Goal: Task Accomplishment & Management: Complete application form

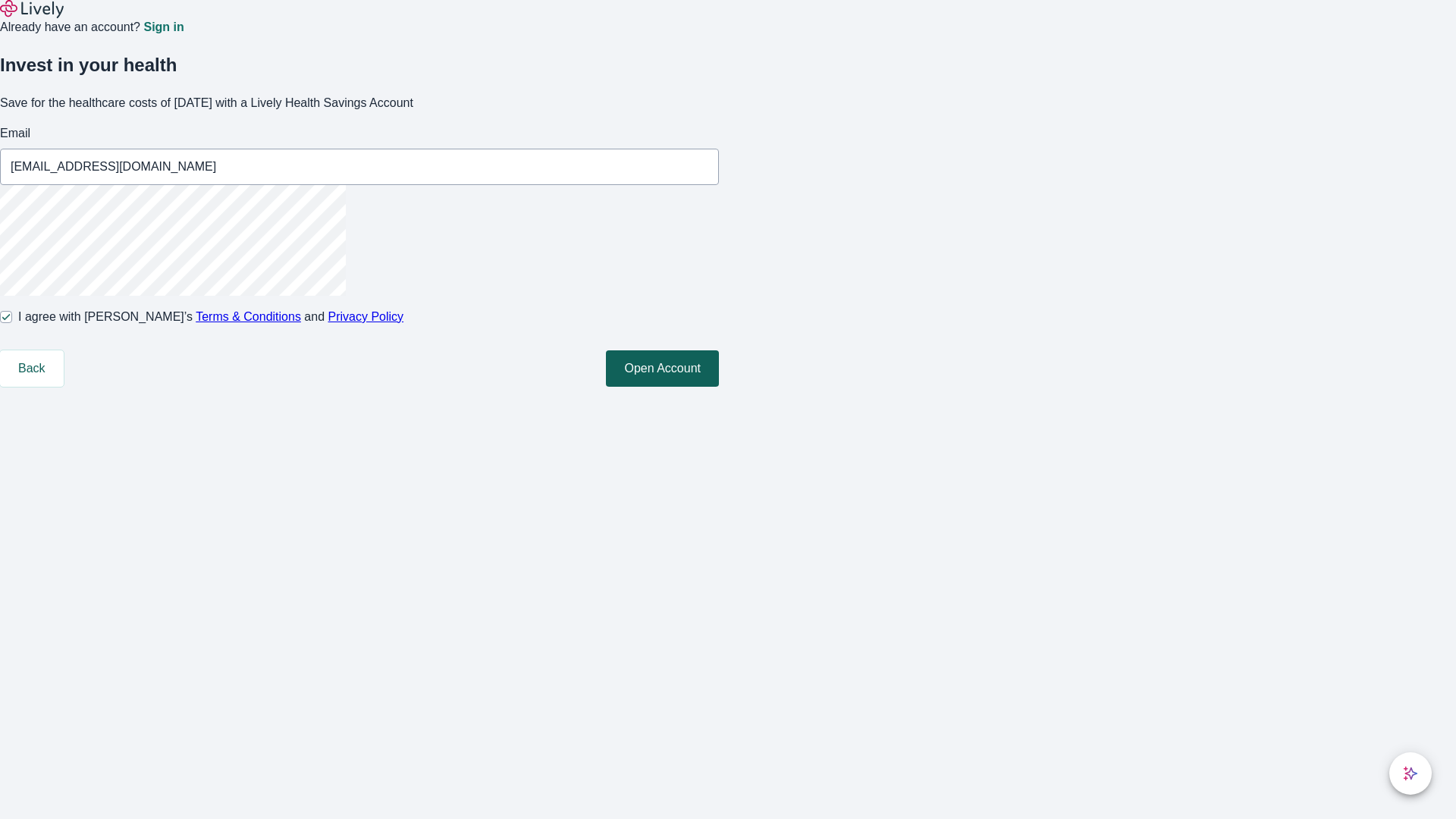
click at [719, 387] on button "Open Account" at bounding box center [662, 369] width 113 height 37
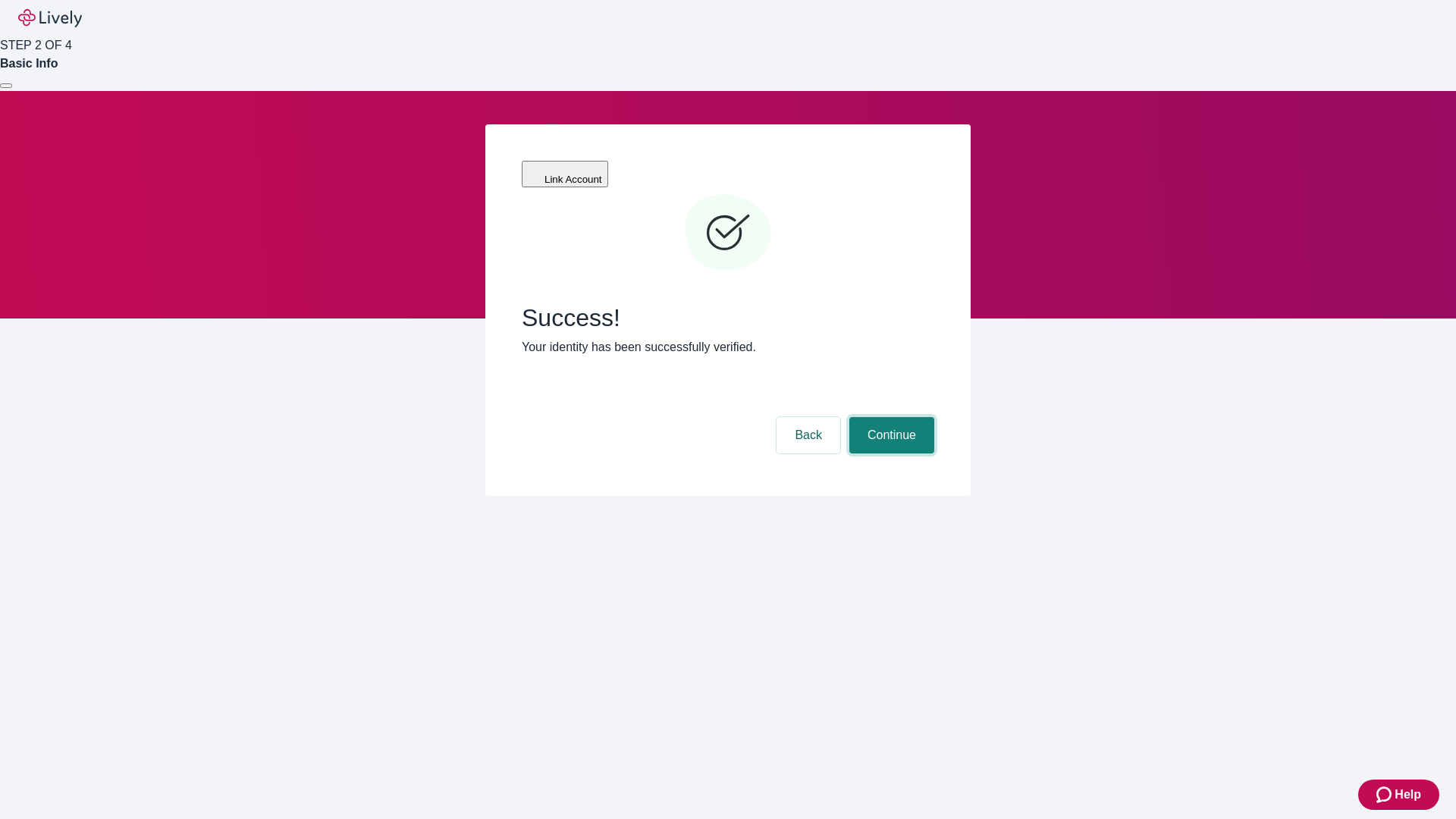
click at [890, 417] on button "Continue" at bounding box center [891, 435] width 85 height 37
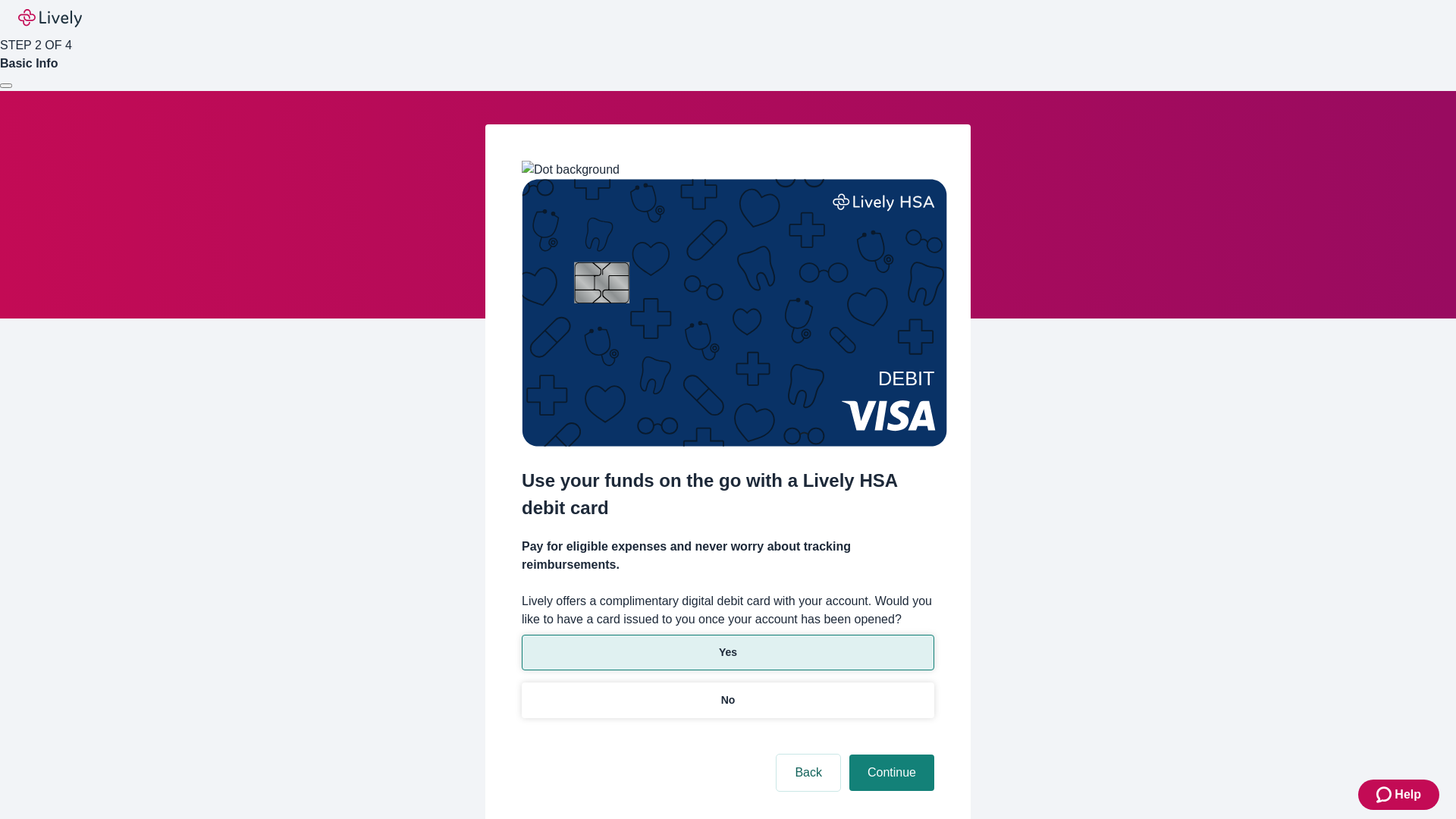
click at [727, 645] on p "Yes" at bounding box center [728, 653] width 18 height 16
click at [890, 755] on button "Continue" at bounding box center [891, 773] width 85 height 37
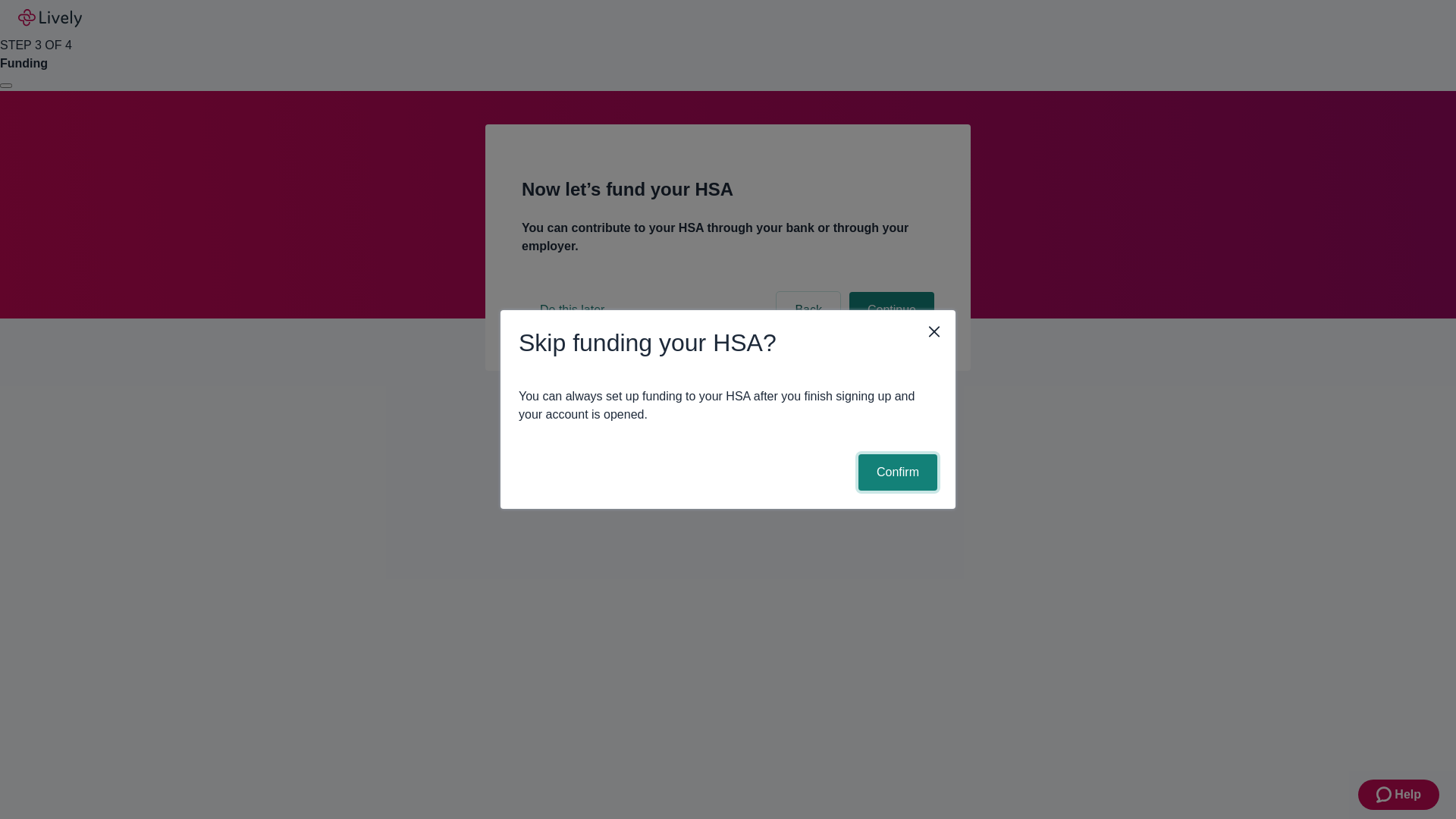
click at [896, 472] on button "Confirm" at bounding box center [897, 473] width 79 height 37
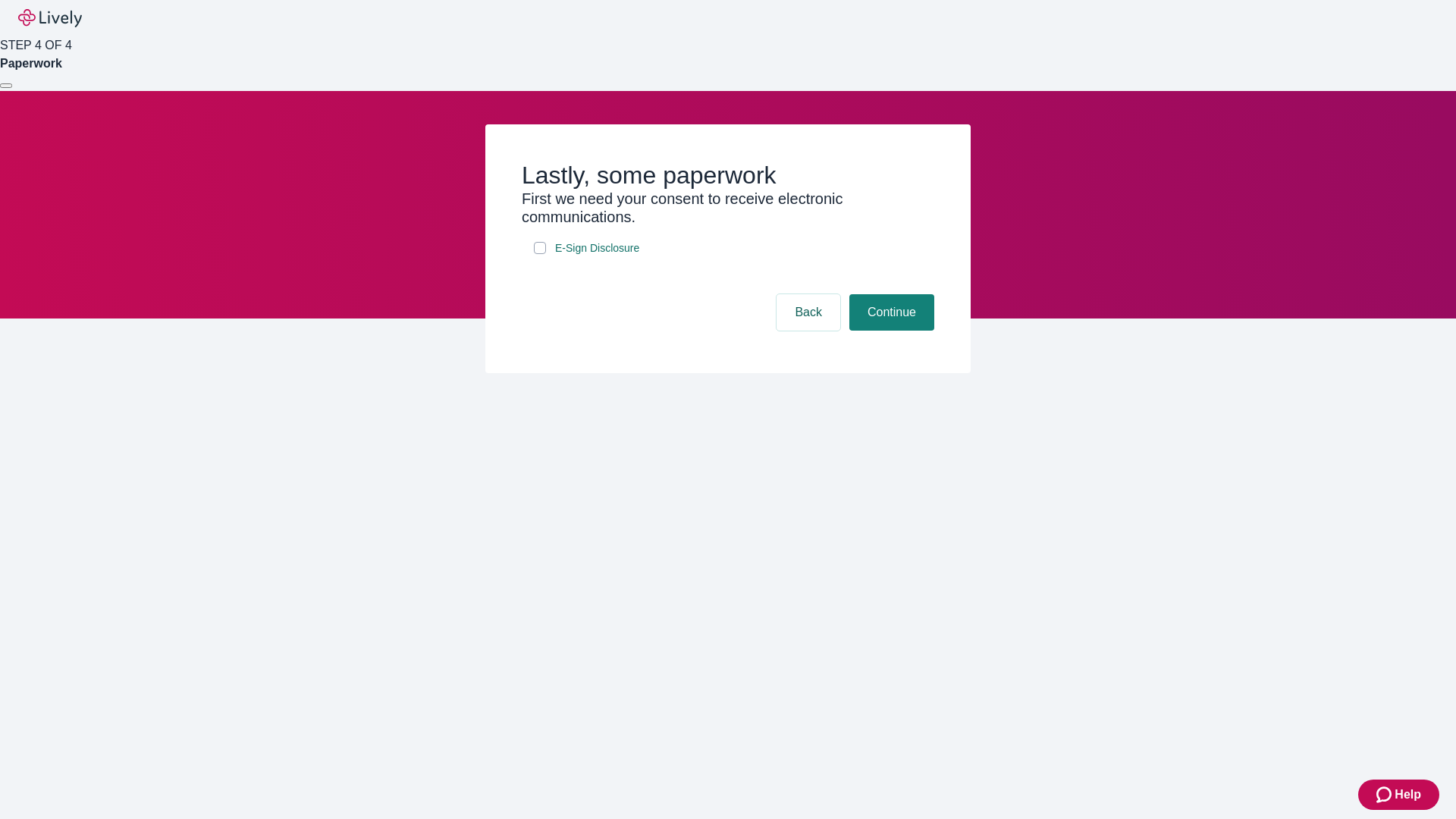
click at [540, 254] on input "E-Sign Disclosure" at bounding box center [540, 248] width 12 height 12
checkbox input "true"
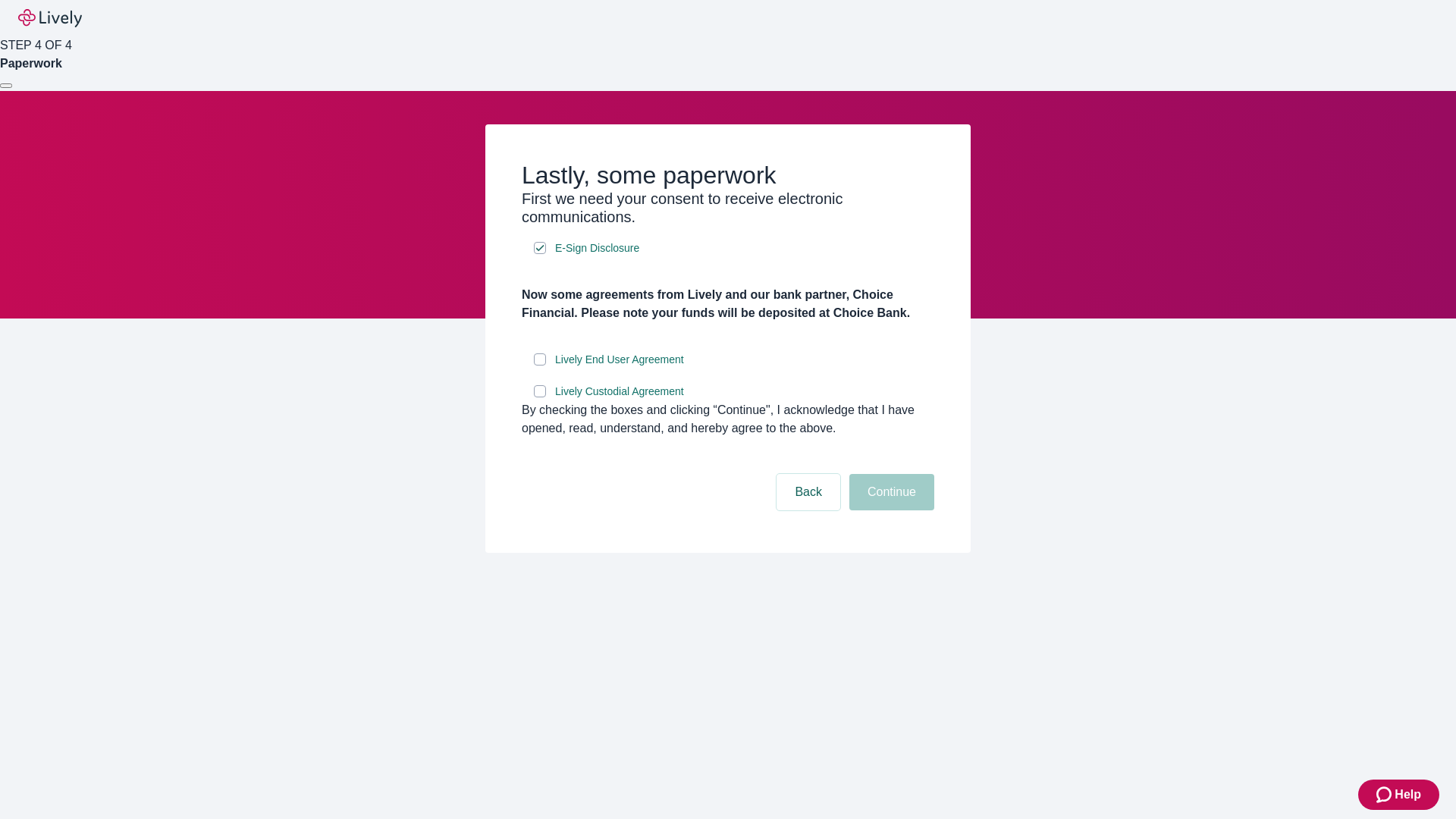
click at [540, 365] on input "Lively End User Agreement" at bounding box center [540, 360] width 12 height 12
checkbox input "true"
click at [540, 398] on input "Lively Custodial Agreement" at bounding box center [540, 392] width 12 height 12
checkbox input "true"
click at [890, 511] on button "Continue" at bounding box center [891, 492] width 85 height 37
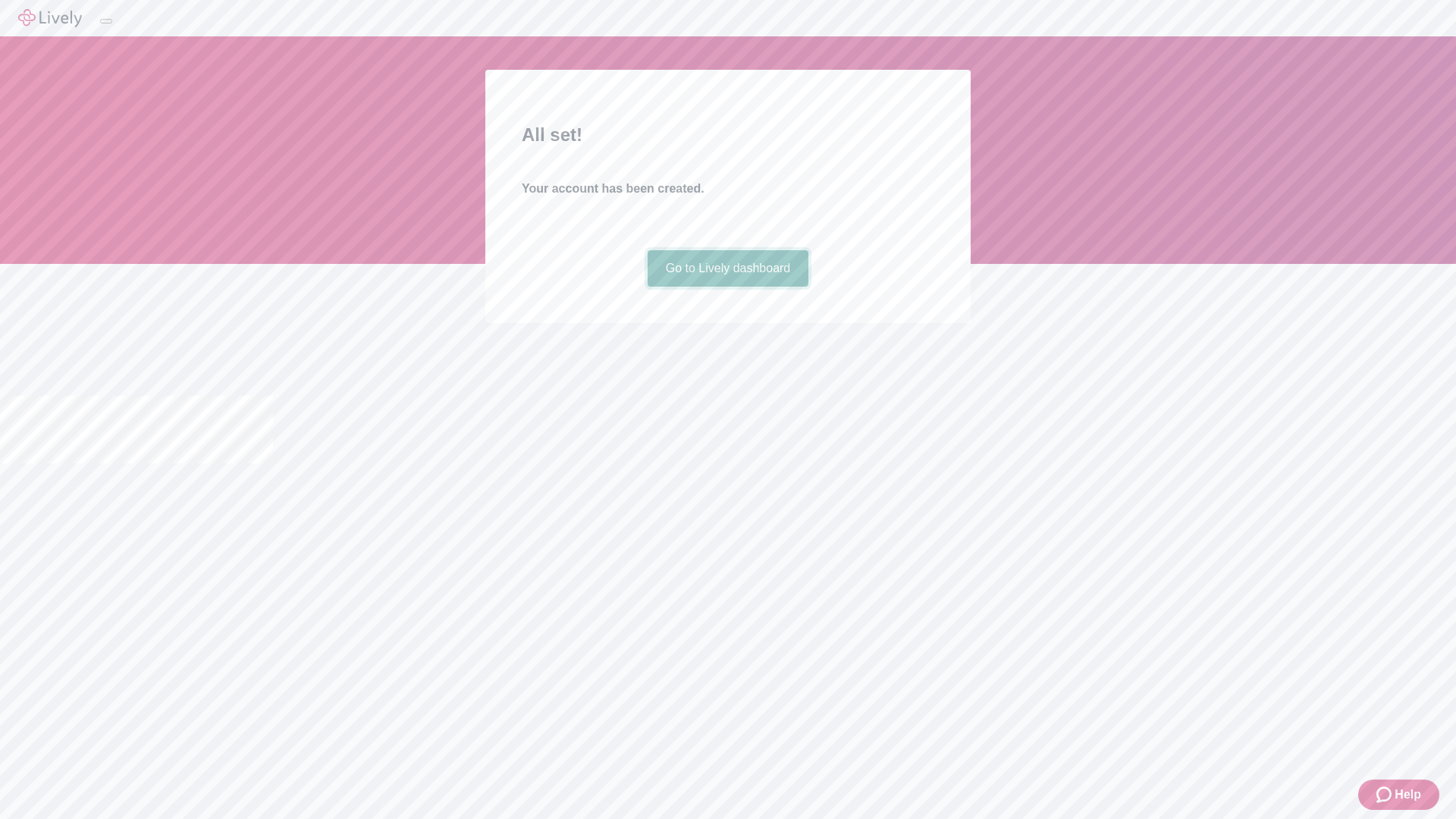
click at [727, 286] on link "Go to Lively dashboard" at bounding box center [728, 269] width 161 height 37
